Goal: Transaction & Acquisition: Obtain resource

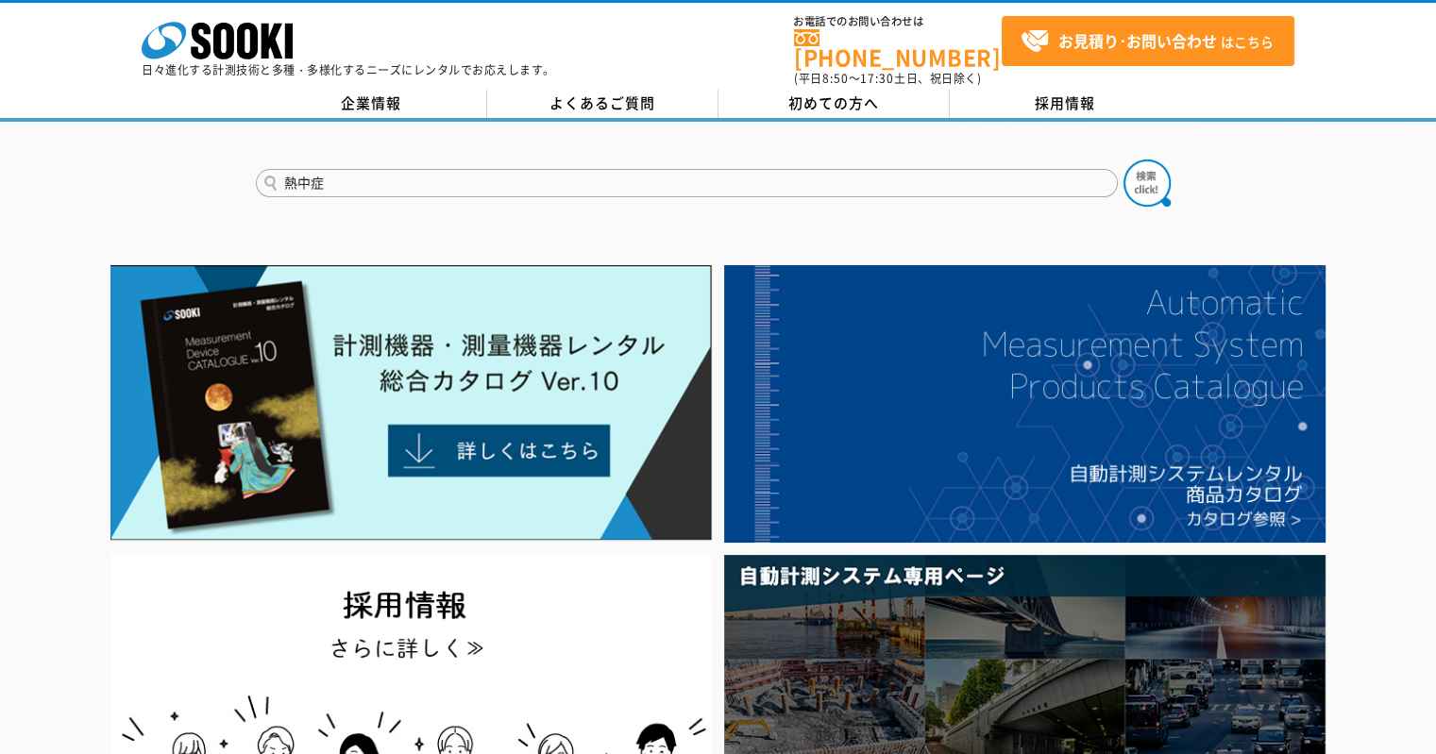
type input "熱中症"
click at [1123, 160] on button at bounding box center [1146, 183] width 47 height 47
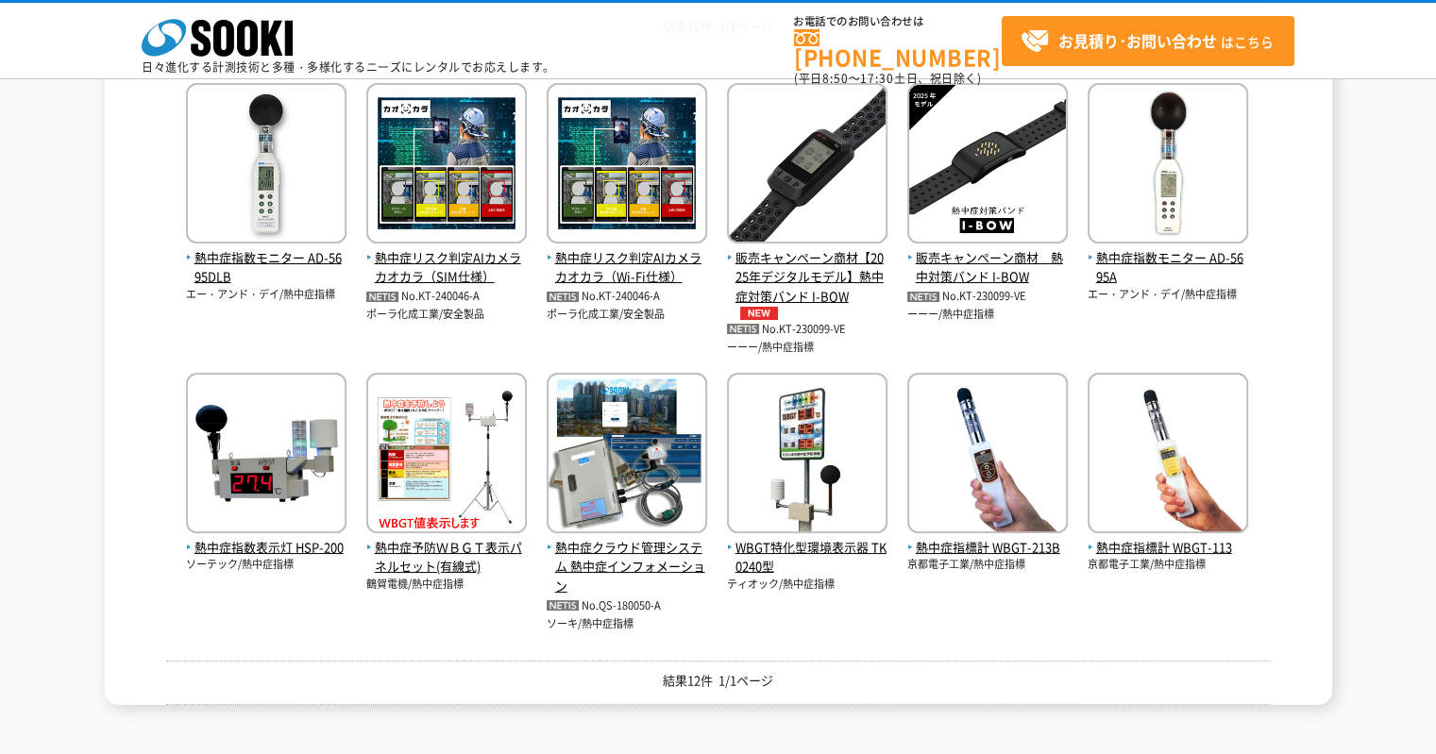
scroll to position [378, 0]
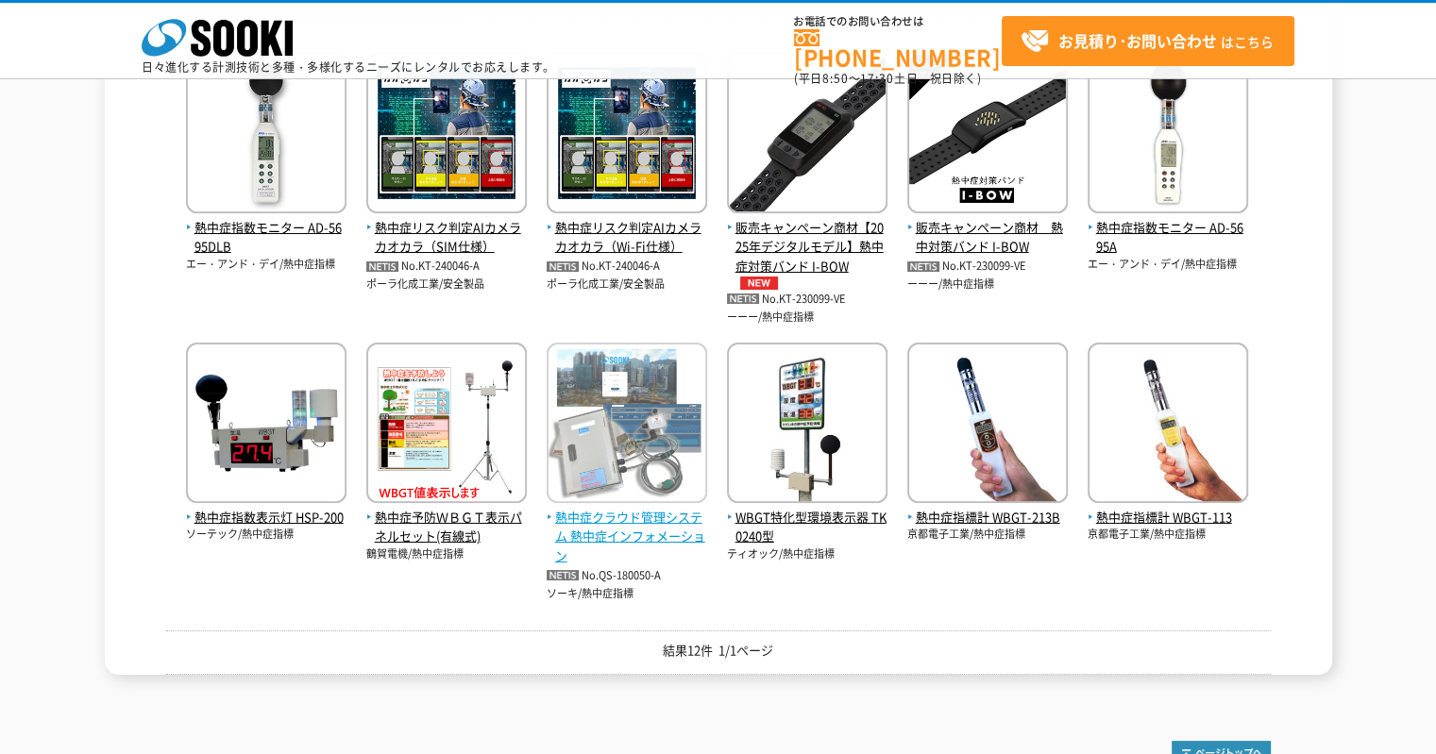
click at [637, 468] on img at bounding box center [626, 425] width 160 height 165
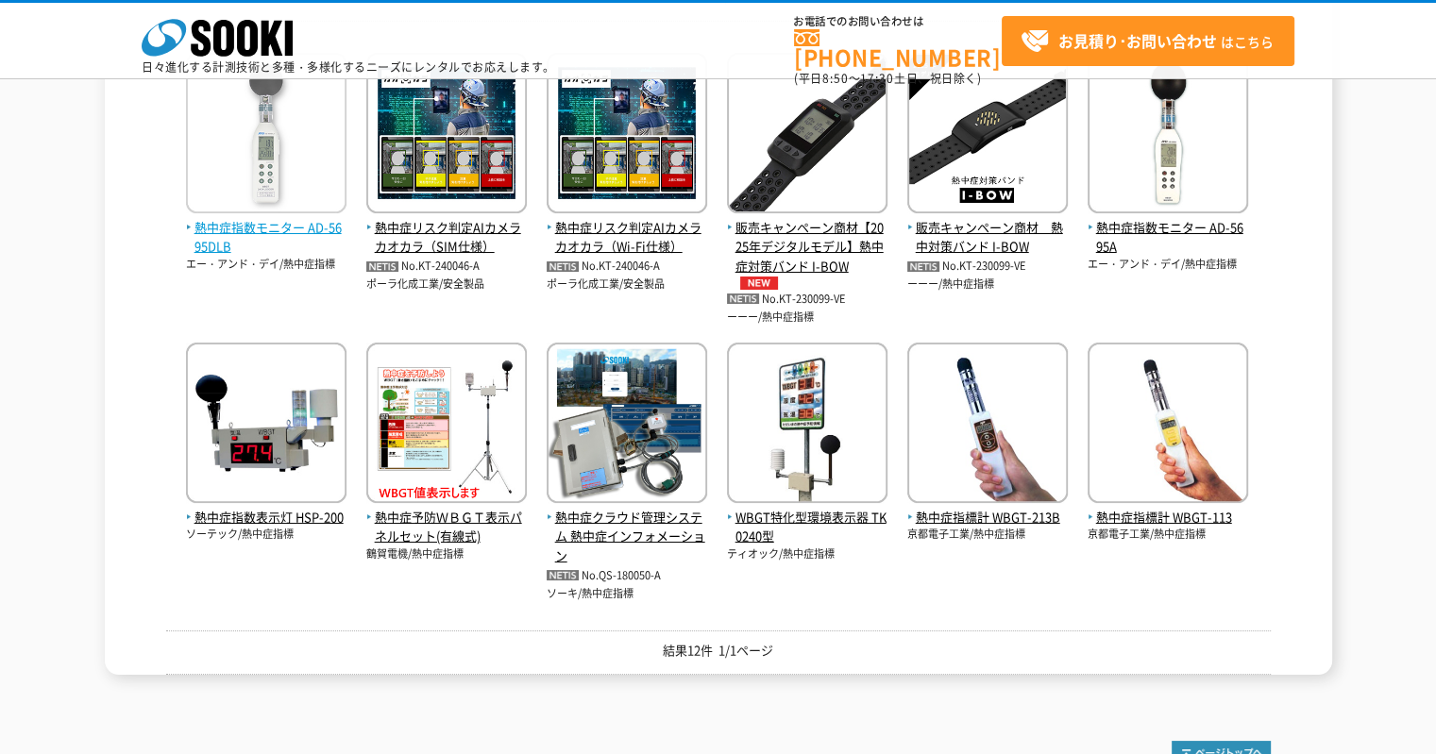
click at [257, 165] on img at bounding box center [266, 135] width 160 height 165
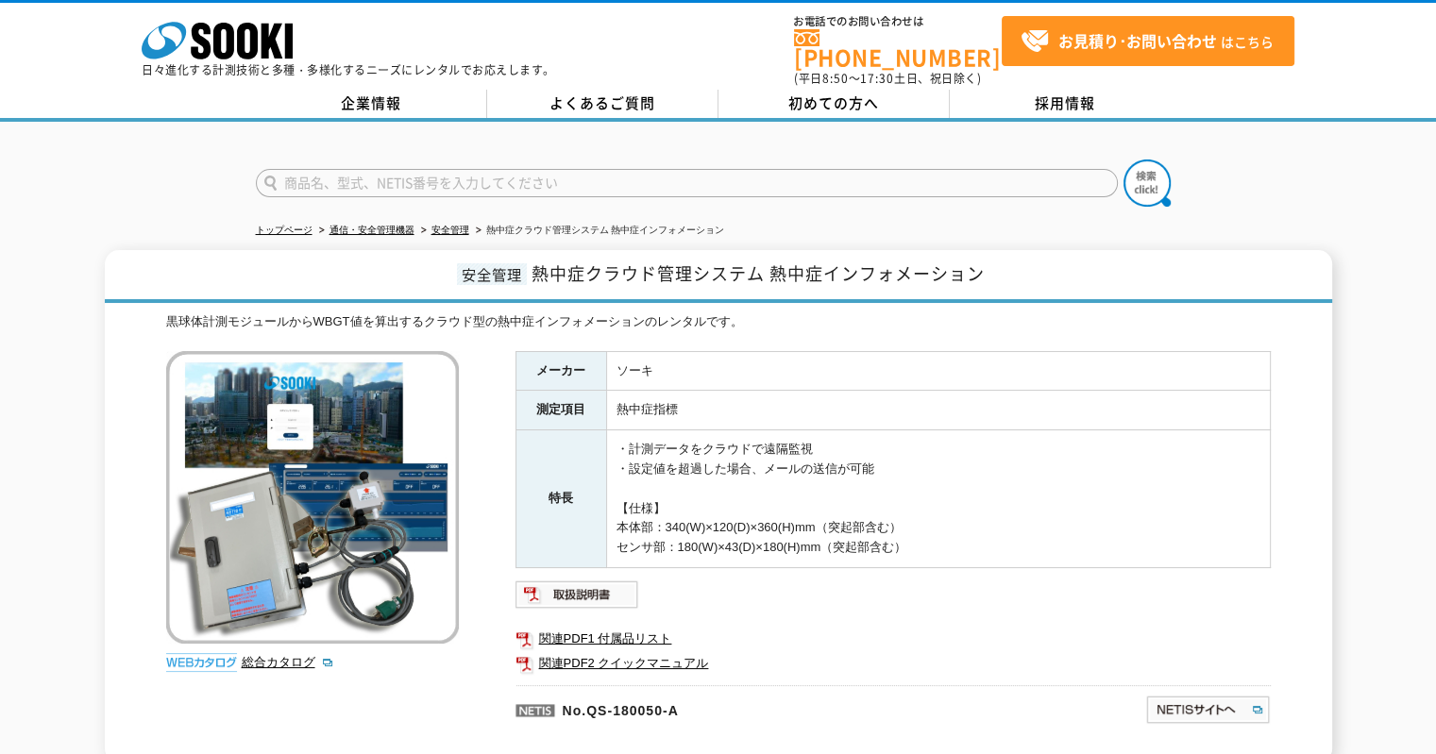
click at [770, 488] on td "・計測データをクラウドで遠隔監視 ・設定値を超過した場合、メールの送信が可能 【仕様】 本体部：340(W)×120(D)×360(H)mm（突起部含む） セ…" at bounding box center [938, 499] width 664 height 138
click at [935, 529] on td "・計測データをクラウドで遠隔監視 ・設定値を超過した場合、メールの送信が可能 【仕様】 本体部：340(W)×120(D)×360(H)mm（突起部含む） セ…" at bounding box center [938, 499] width 664 height 138
click at [935, 542] on td "・計測データをクラウドで遠隔監視 ・設定値を超過した場合、メールの送信が可能 【仕様】 本体部：340(W)×120(D)×360(H)mm（突起部含む） セ…" at bounding box center [938, 499] width 664 height 138
